Goal: Task Accomplishment & Management: Use online tool/utility

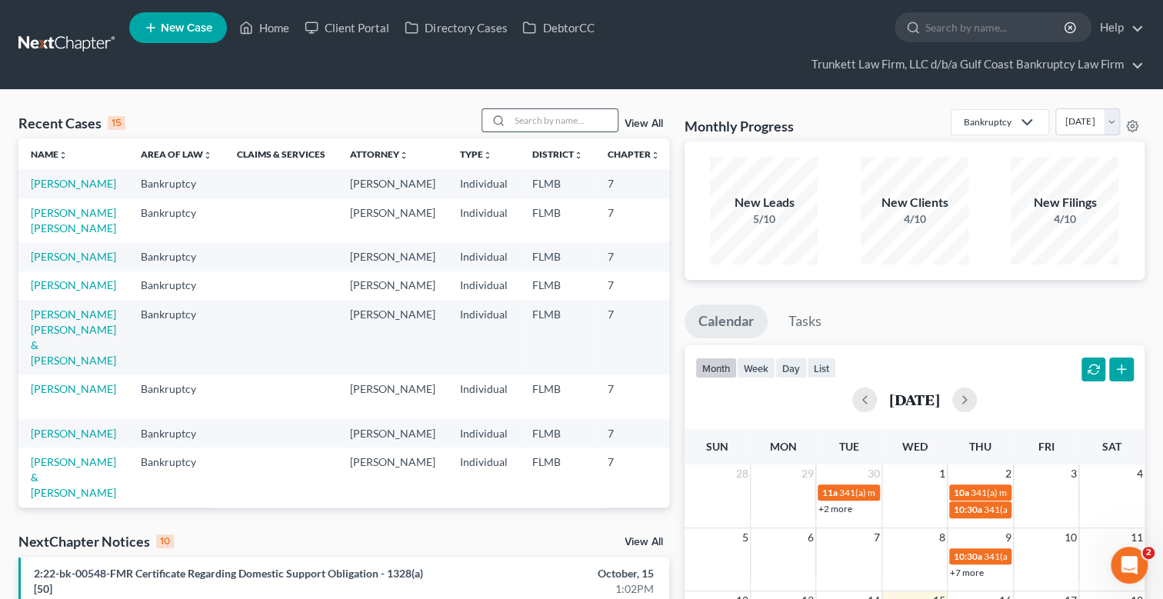
click at [539, 118] on input "search" at bounding box center [564, 120] width 108 height 22
type input "l"
type input "m"
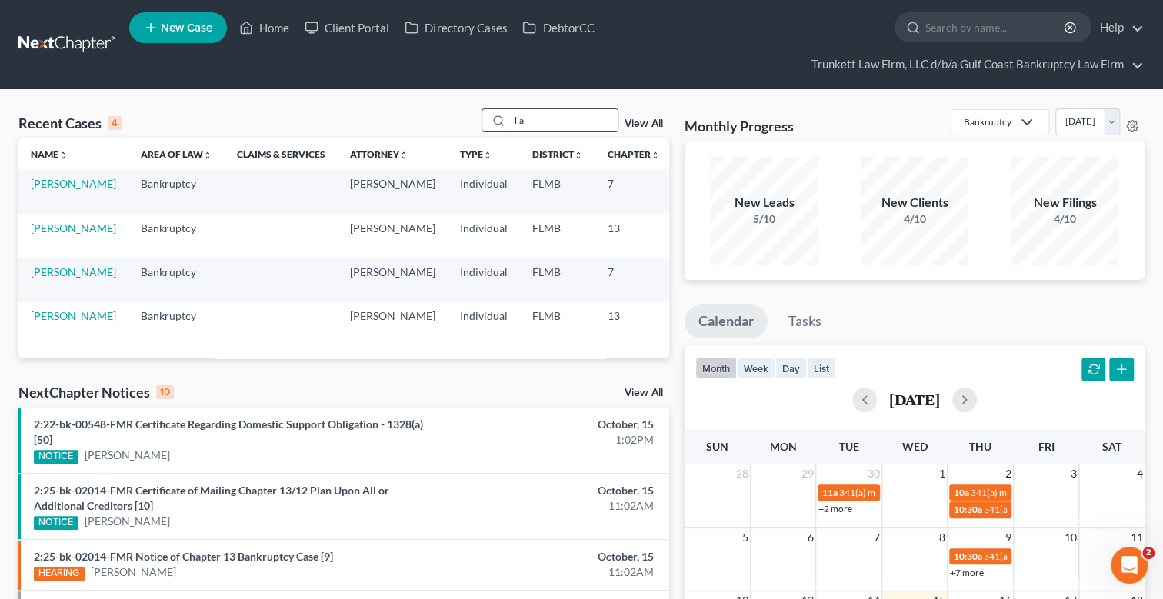
drag, startPoint x: 554, startPoint y: 123, endPoint x: 495, endPoint y: 122, distance: 58.5
click at [495, 122] on div "lia" at bounding box center [550, 120] width 137 height 24
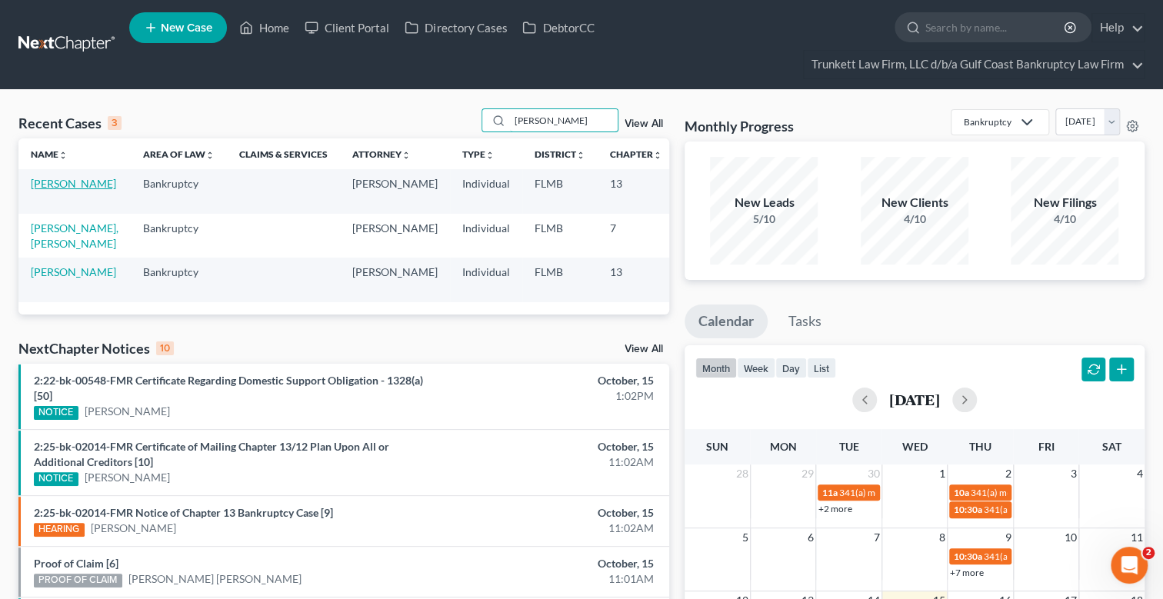
type input "[PERSON_NAME]"
click at [42, 180] on link "[PERSON_NAME]" at bounding box center [73, 183] width 85 height 13
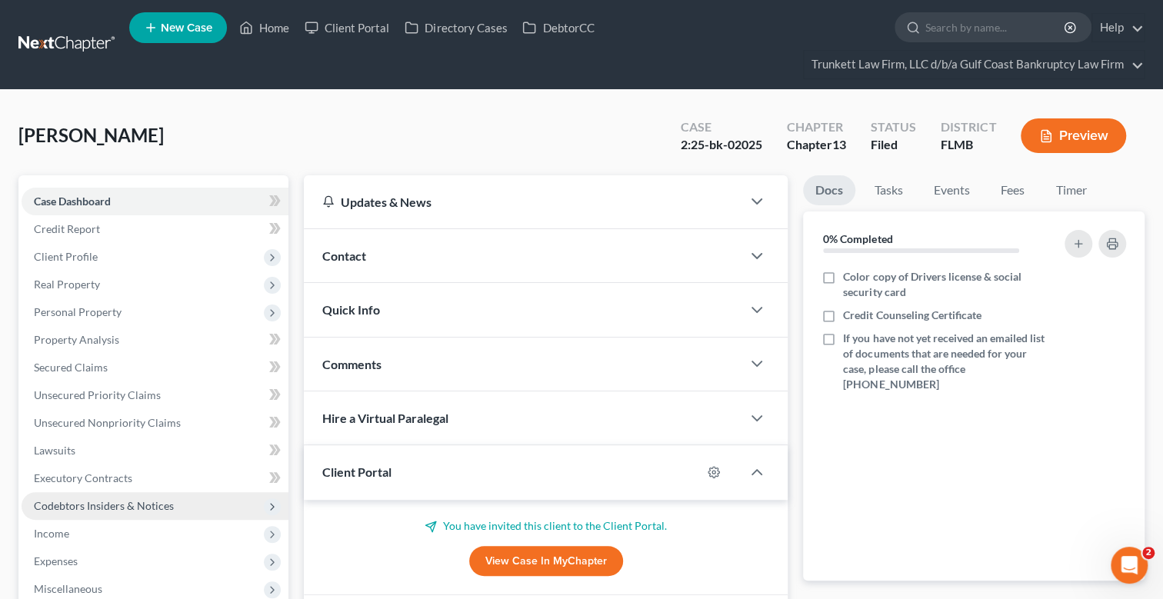
scroll to position [272, 0]
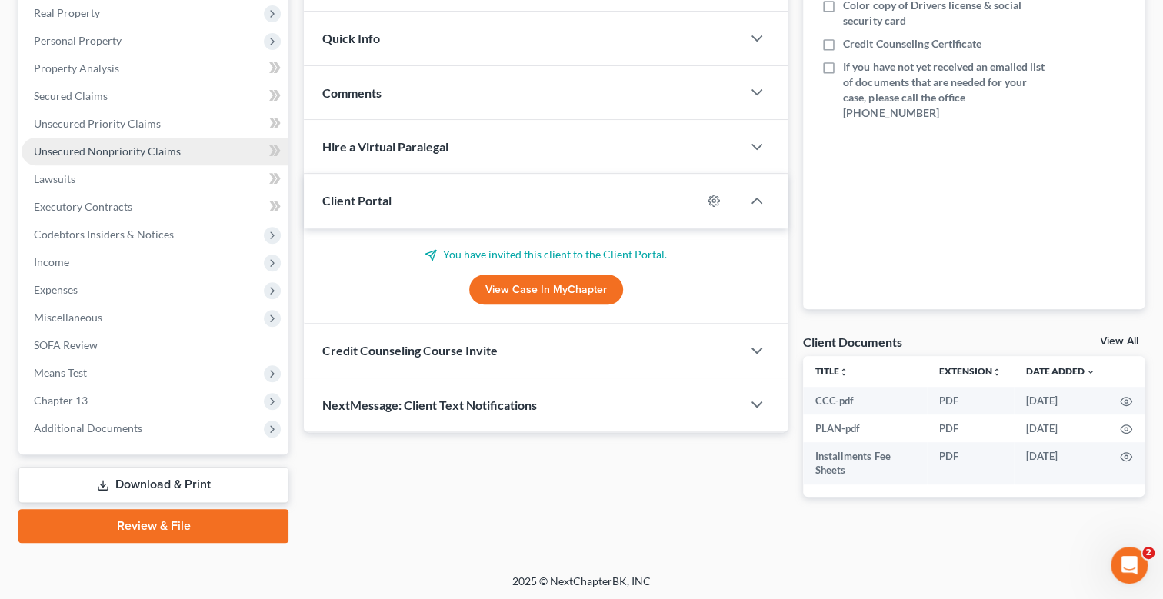
click at [115, 149] on span "Unsecured Nonpriority Claims" at bounding box center [107, 151] width 147 height 13
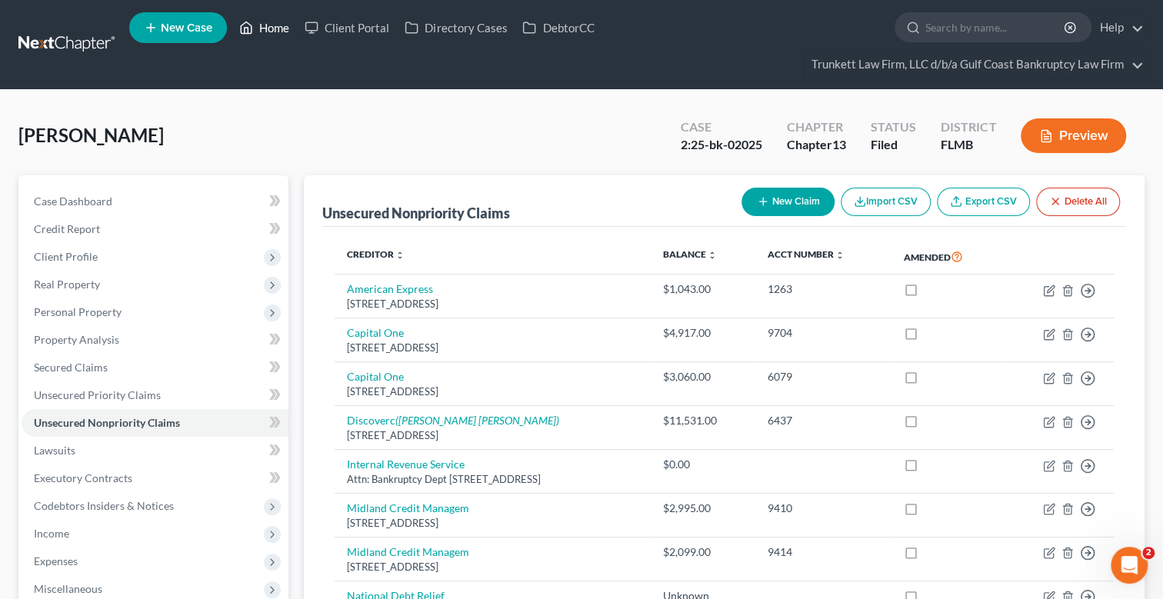
click at [275, 23] on link "Home" at bounding box center [264, 28] width 65 height 28
